Goal: Information Seeking & Learning: Learn about a topic

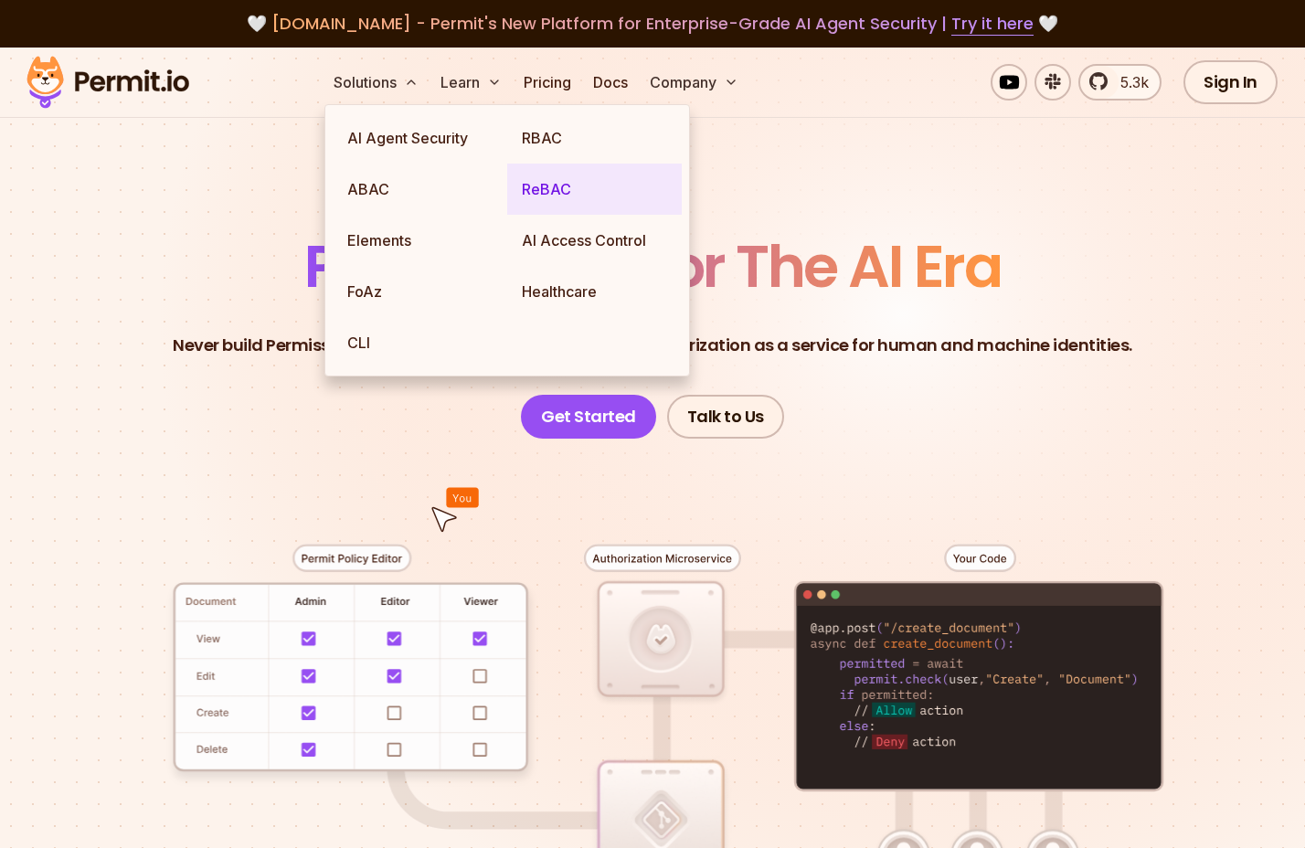
click at [551, 197] on link "ReBAC" at bounding box center [594, 189] width 175 height 51
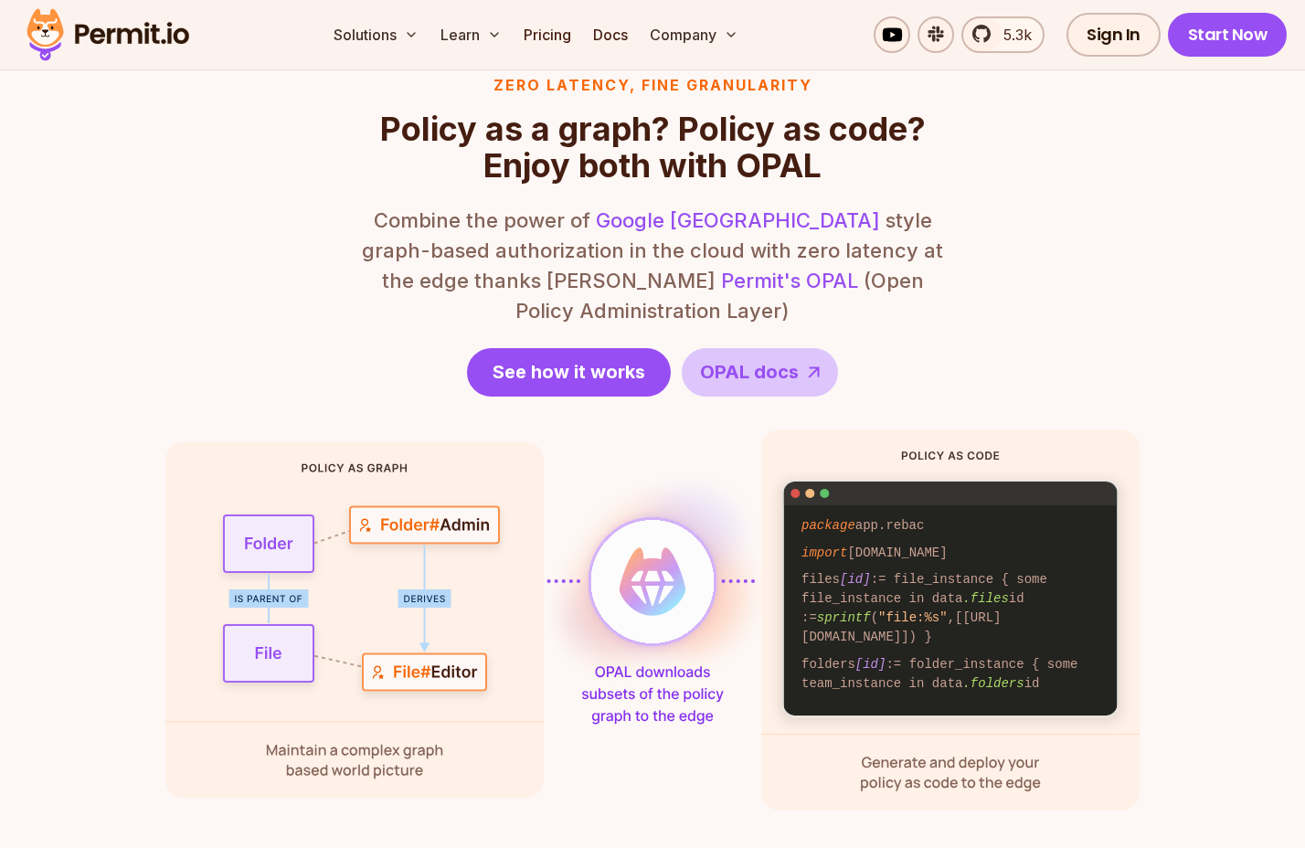
scroll to position [3839, 0]
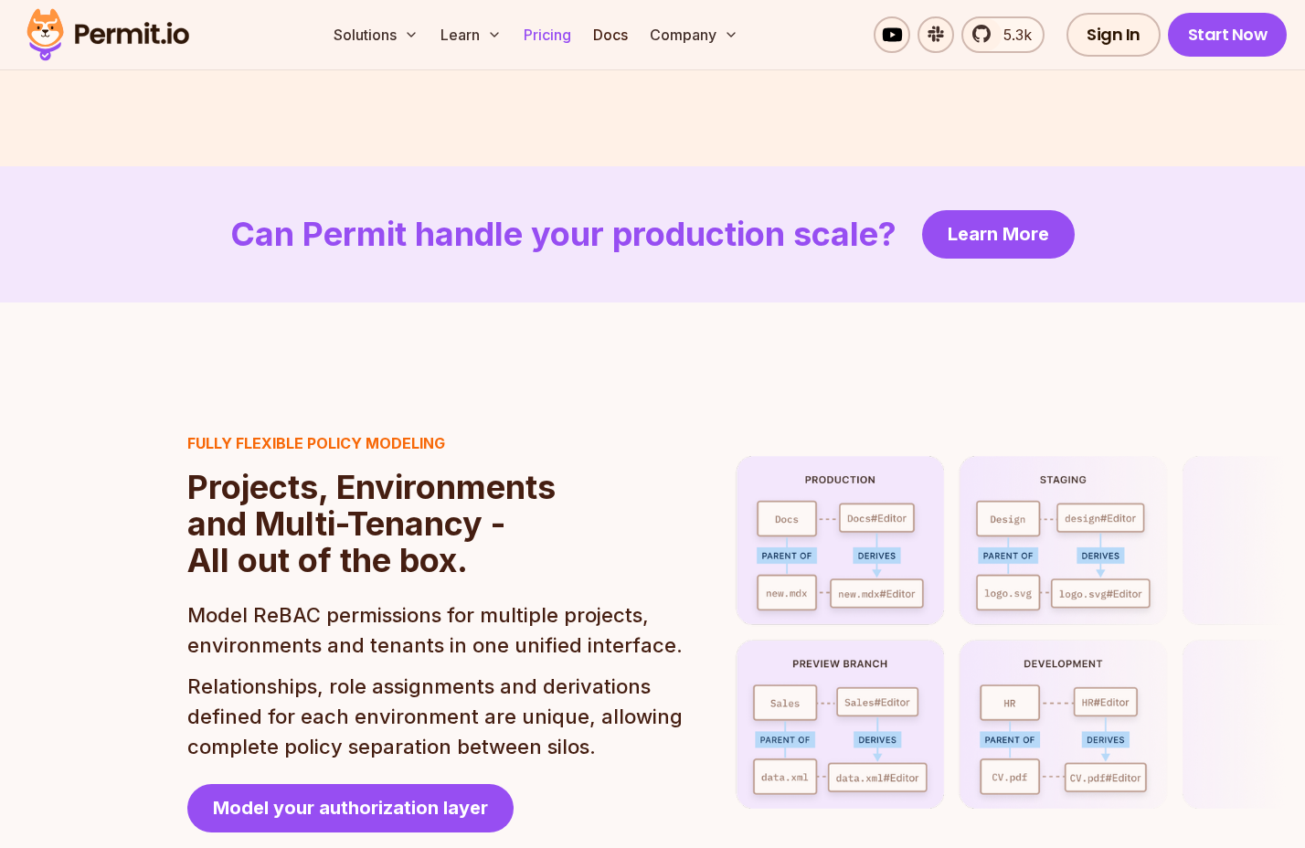
click at [550, 42] on link "Pricing" at bounding box center [548, 34] width 62 height 37
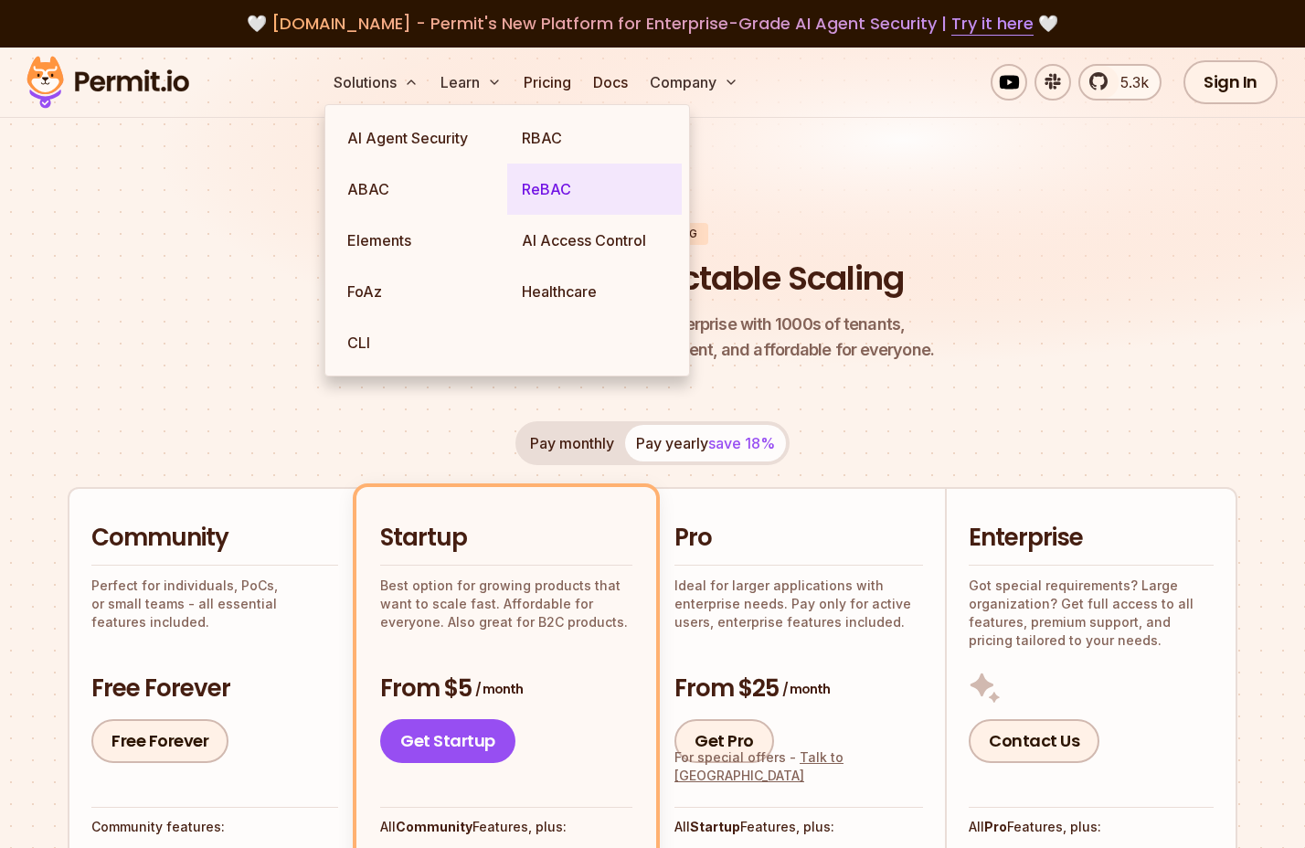
click at [526, 191] on link "ReBAC" at bounding box center [594, 189] width 175 height 51
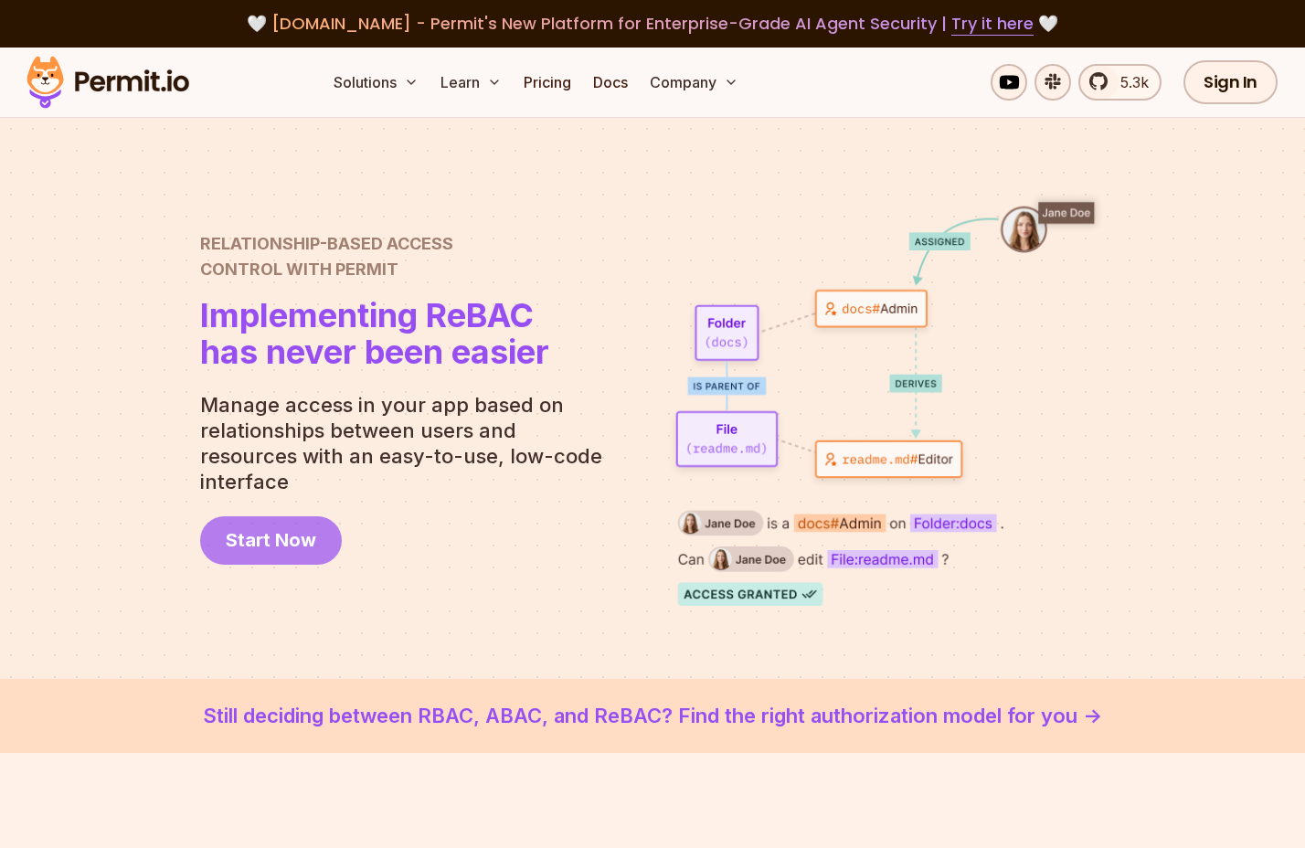
click at [300, 527] on span "Start Now" at bounding box center [271, 540] width 91 height 26
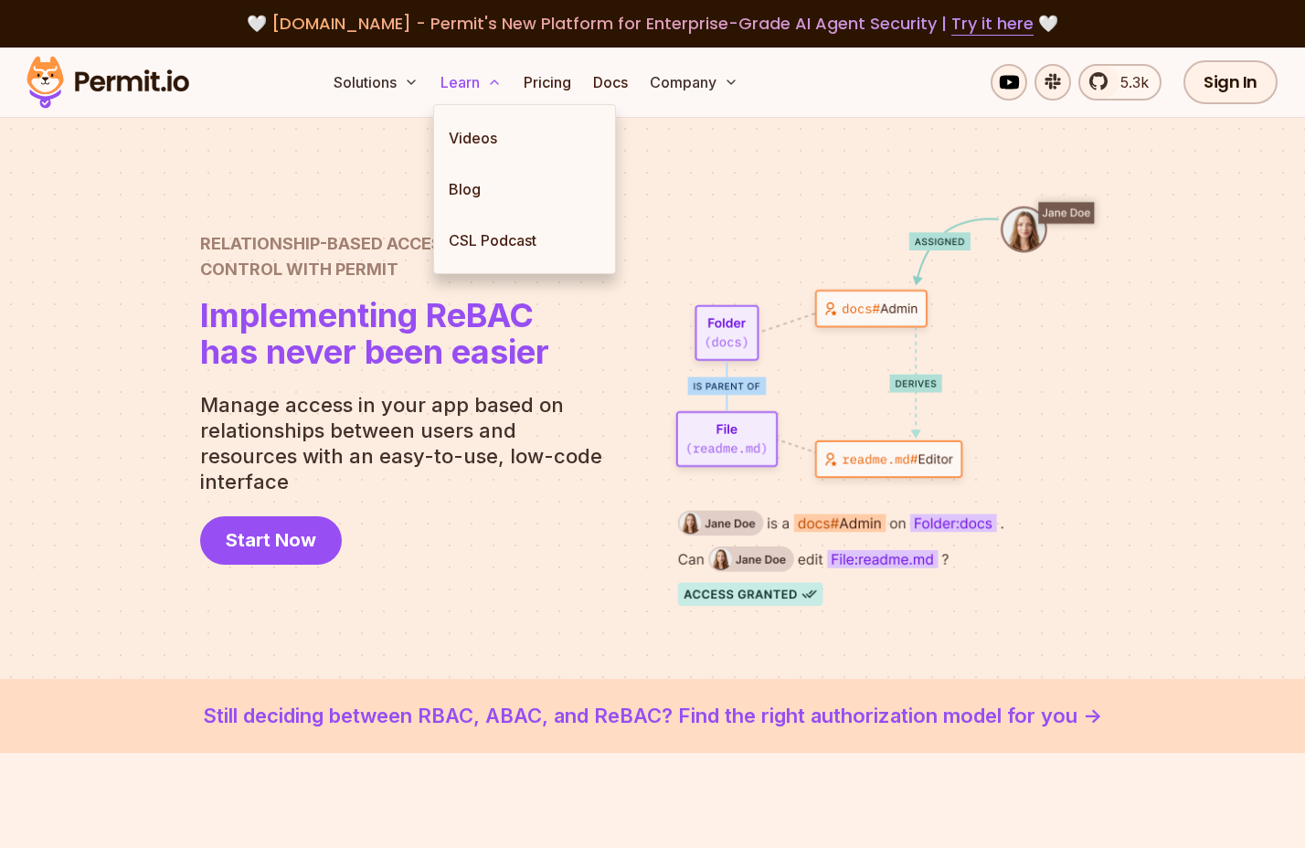
click at [491, 82] on icon at bounding box center [494, 82] width 15 height 15
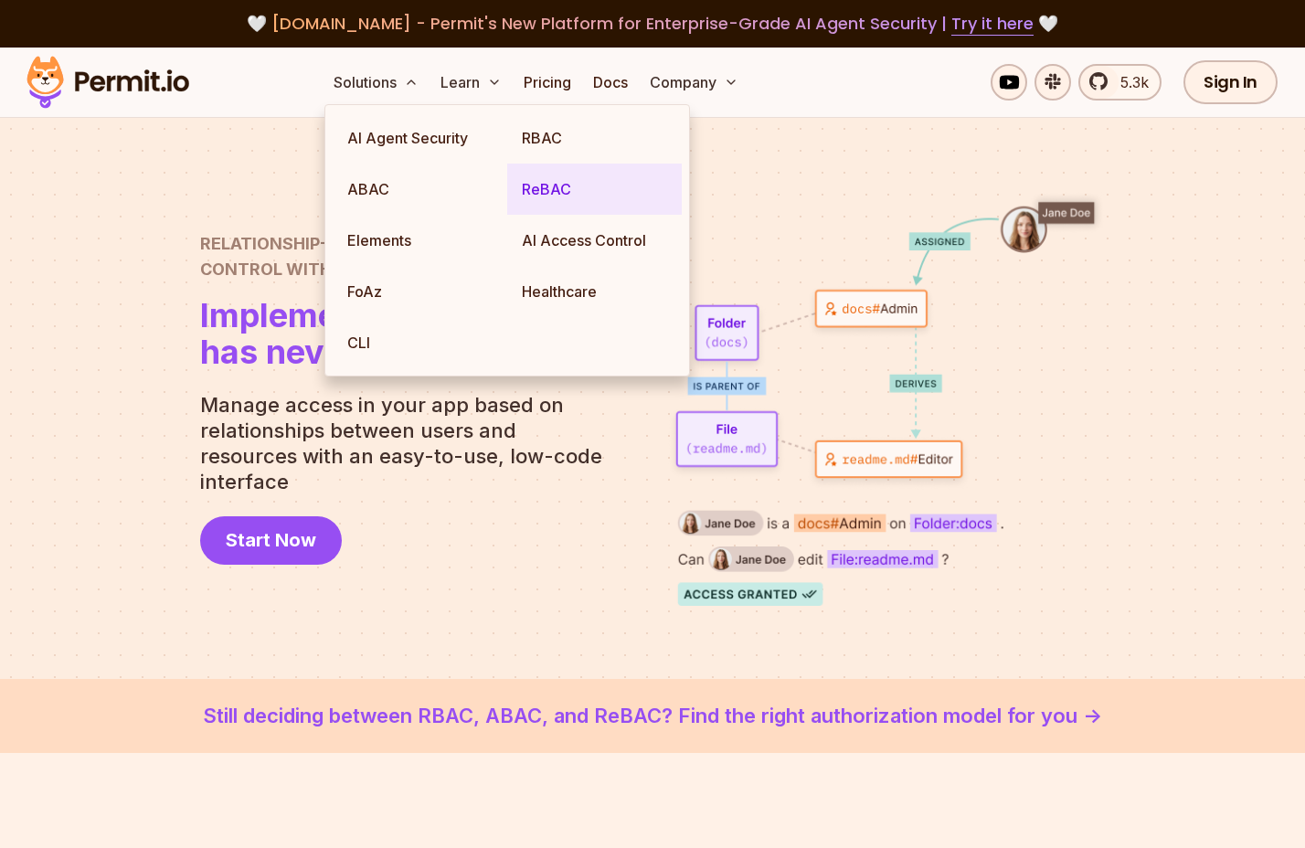
click at [557, 195] on link "ReBAC" at bounding box center [594, 189] width 175 height 51
click at [544, 182] on link "ReBAC" at bounding box center [594, 189] width 175 height 51
click at [469, 572] on div "Relationship-Based Access Control with Permit Relationship Based Access Control…" at bounding box center [652, 398] width 905 height 415
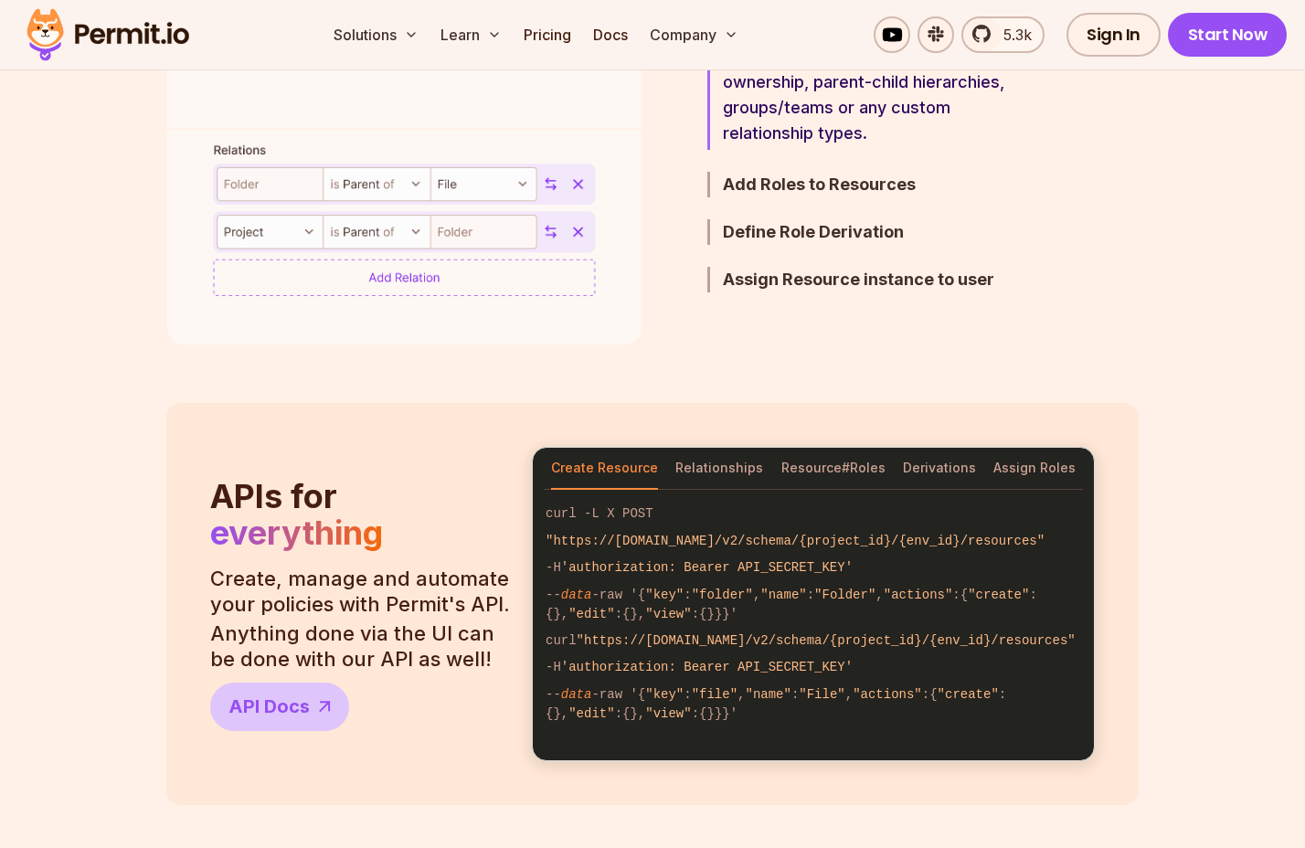
scroll to position [1293, 0]
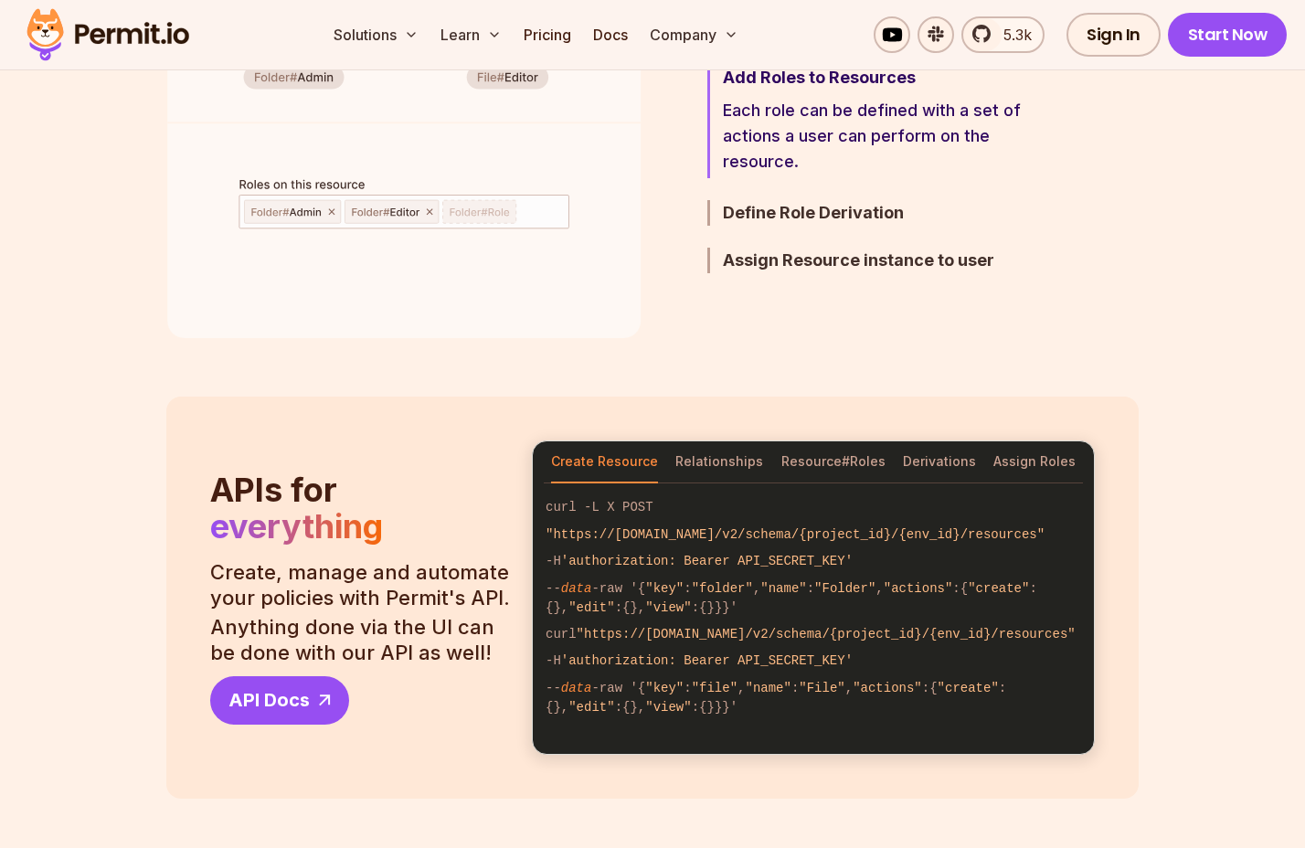
click at [297, 711] on span "API Docs" at bounding box center [269, 700] width 81 height 26
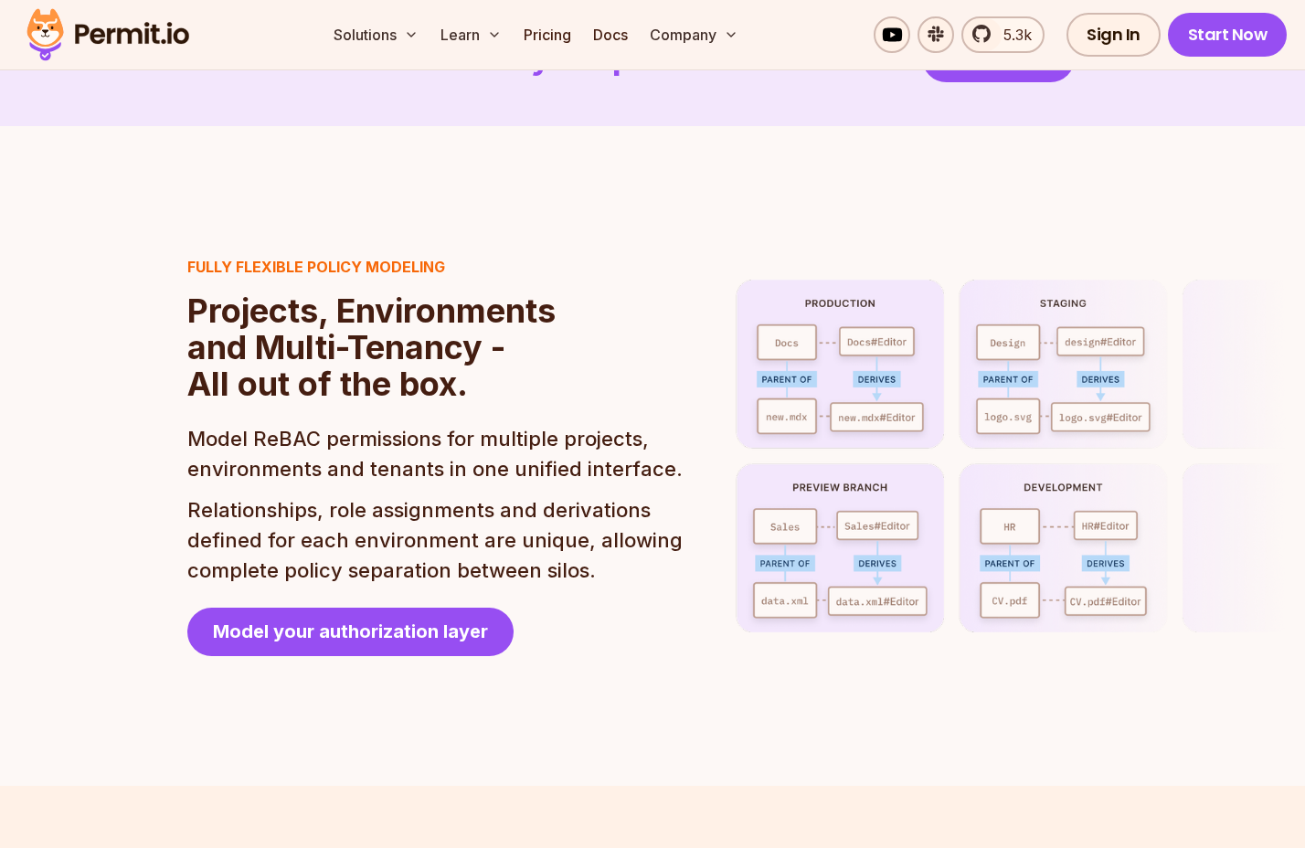
scroll to position [4021, 0]
